Goal: Find specific page/section: Find specific page/section

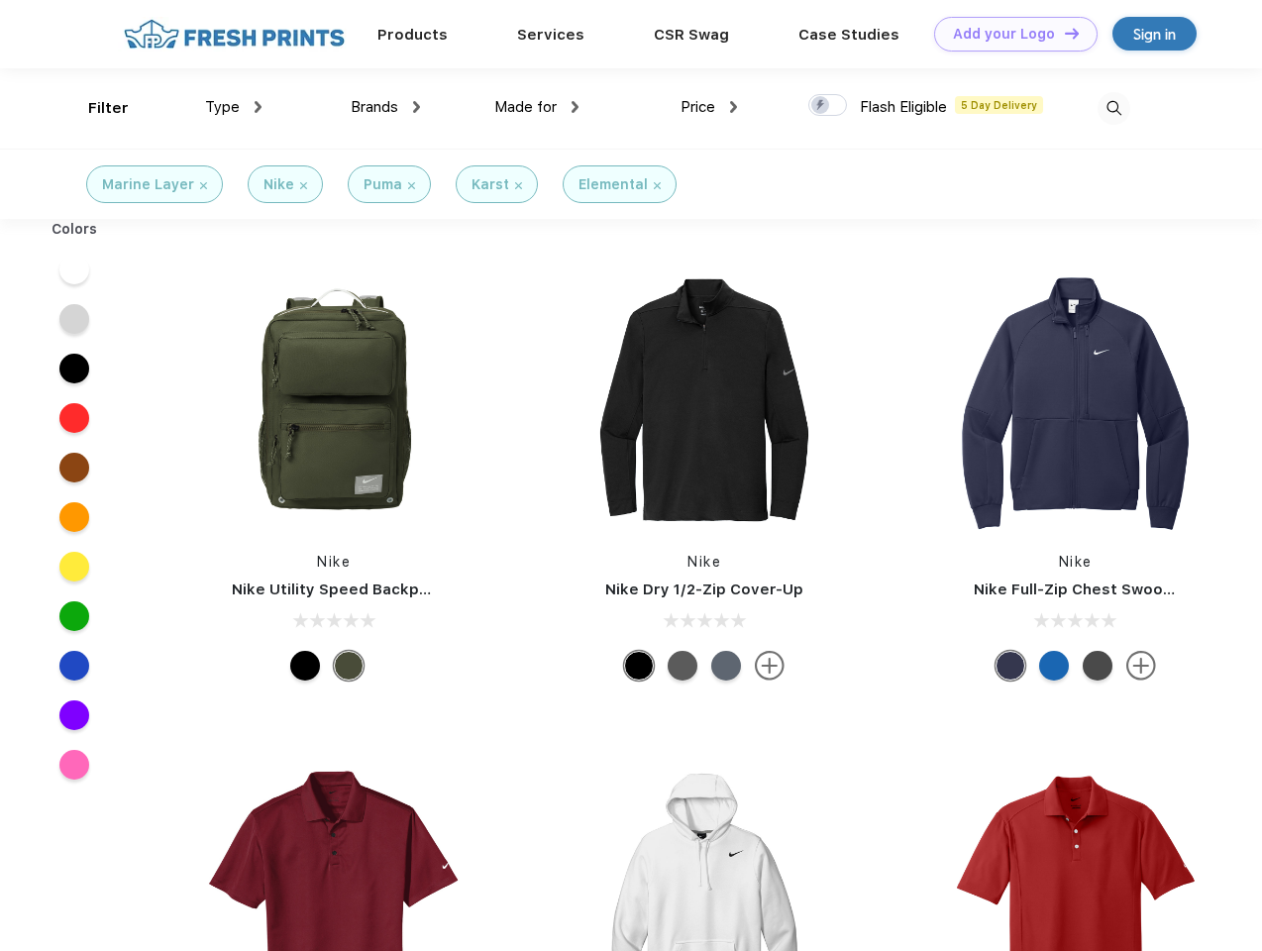
click at [1009, 34] on link "Add your Logo Design Tool" at bounding box center [1015, 34] width 163 height 35
click at [0, 0] on div "Design Tool" at bounding box center [0, 0] width 0 height 0
click at [1063, 33] on link "Add your Logo Design Tool" at bounding box center [1015, 34] width 163 height 35
click at [95, 108] on div "Filter" at bounding box center [108, 108] width 41 height 23
click at [234, 107] on span "Type" at bounding box center [222, 107] width 35 height 18
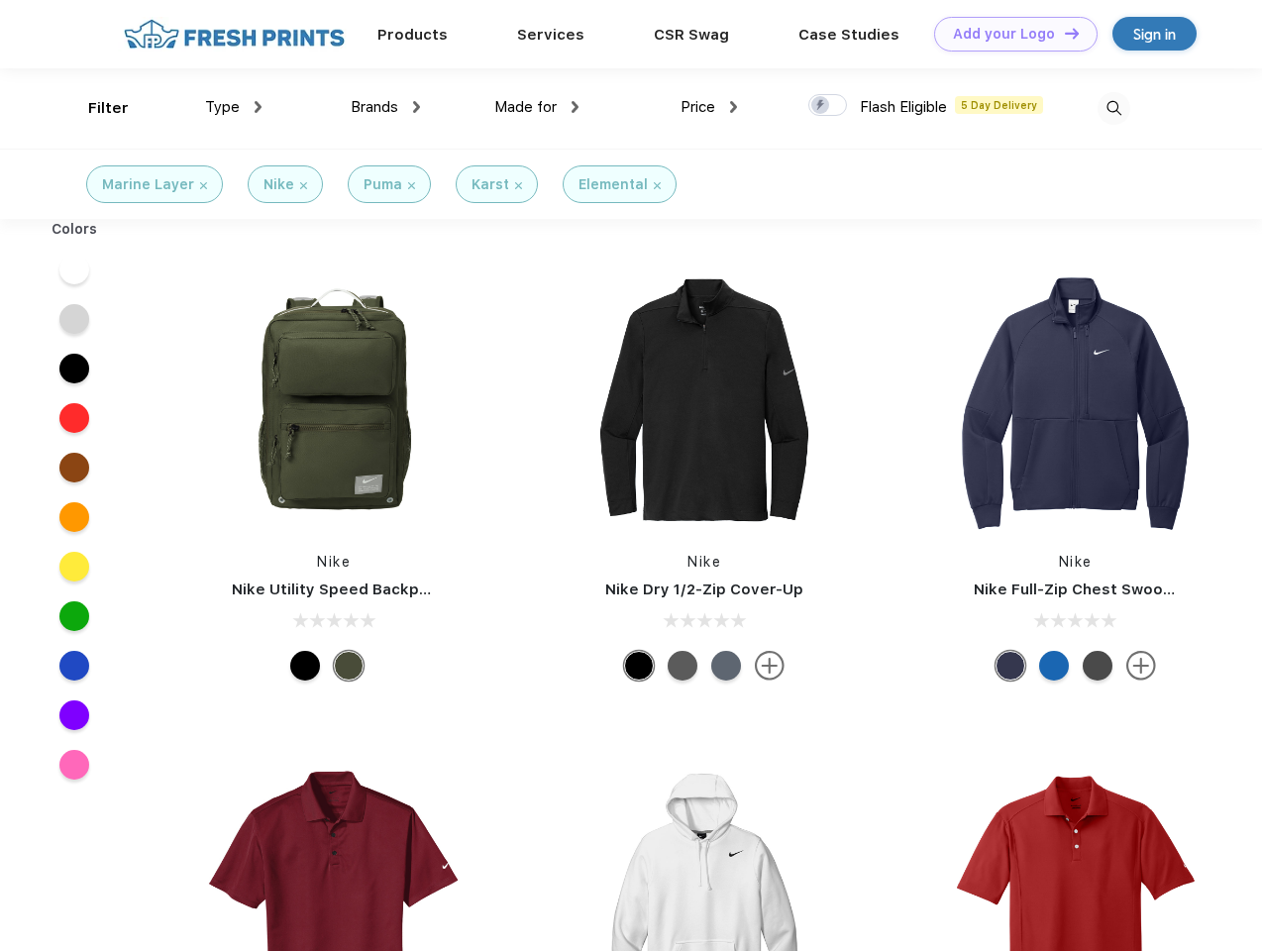
click at [385, 107] on span "Brands" at bounding box center [375, 107] width 48 height 18
click at [537, 107] on span "Made for" at bounding box center [525, 107] width 62 height 18
click at [709, 107] on span "Price" at bounding box center [698, 107] width 35 height 18
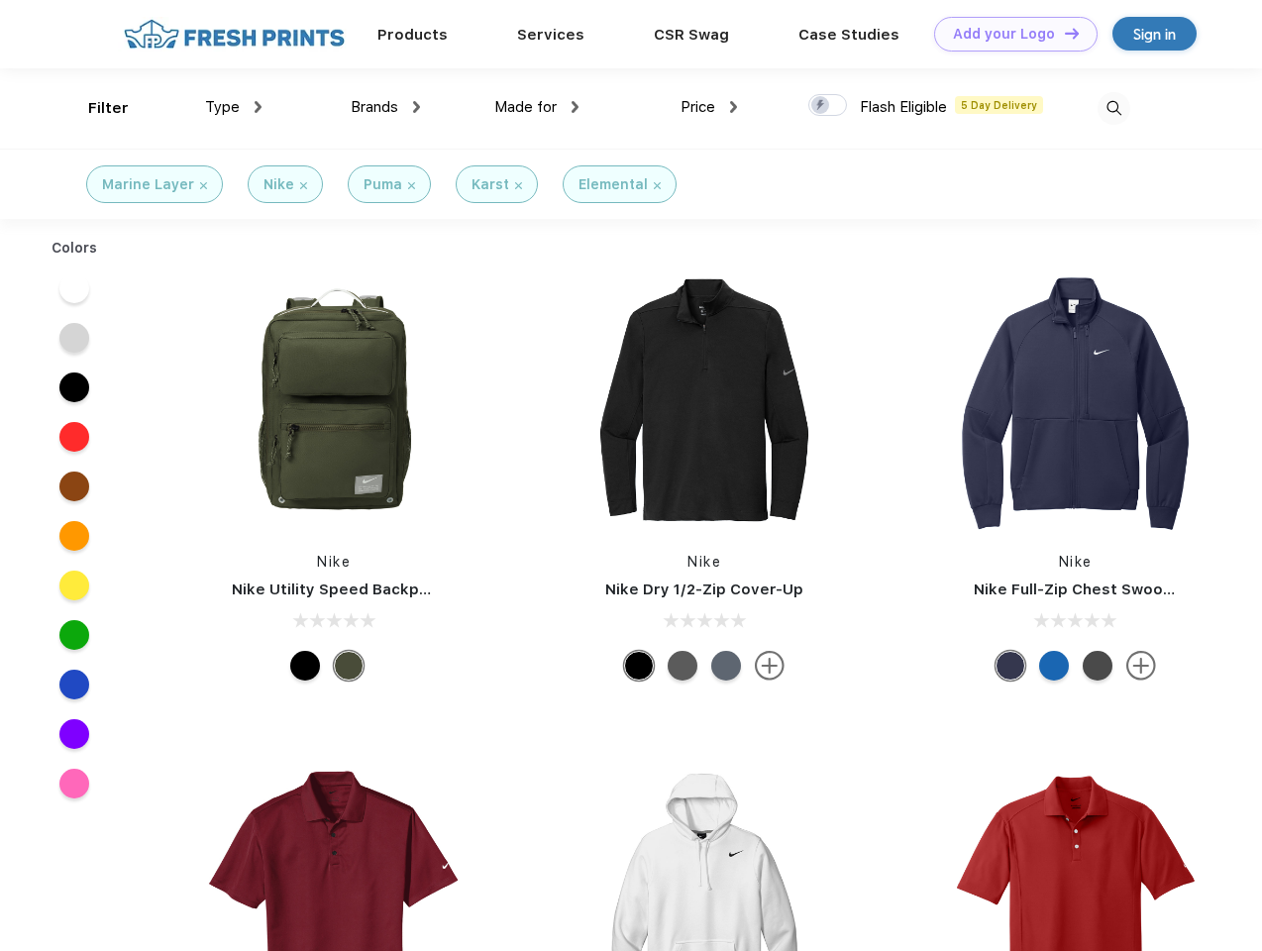
click at [828, 106] on div at bounding box center [827, 105] width 39 height 22
click at [821, 106] on input "checkbox" at bounding box center [814, 99] width 13 height 13
click at [1114, 108] on img at bounding box center [1114, 108] width 33 height 33
